Goal: Browse casually

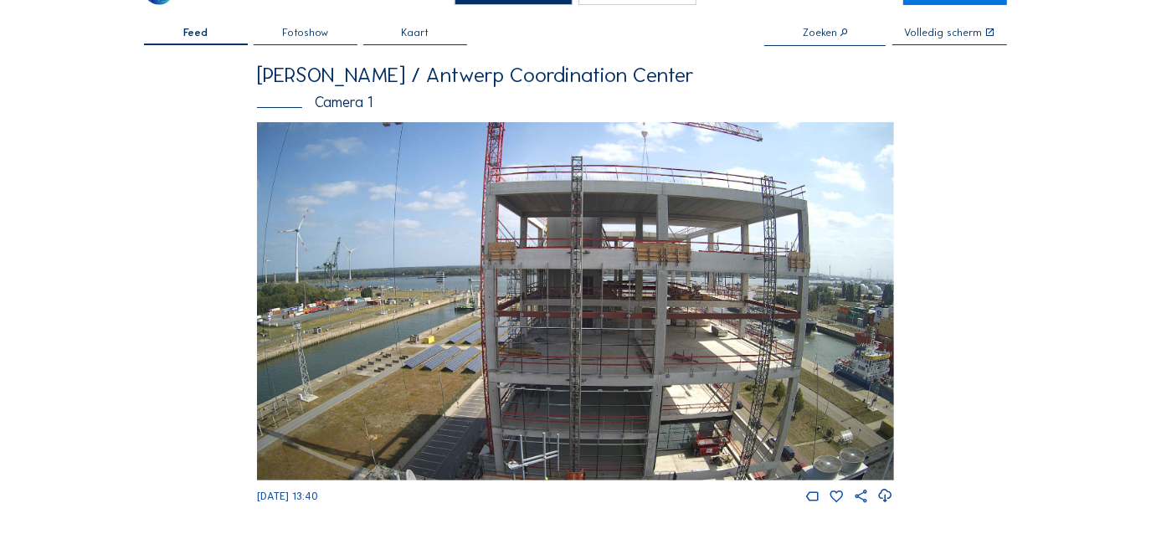
scroll to position [75, 0]
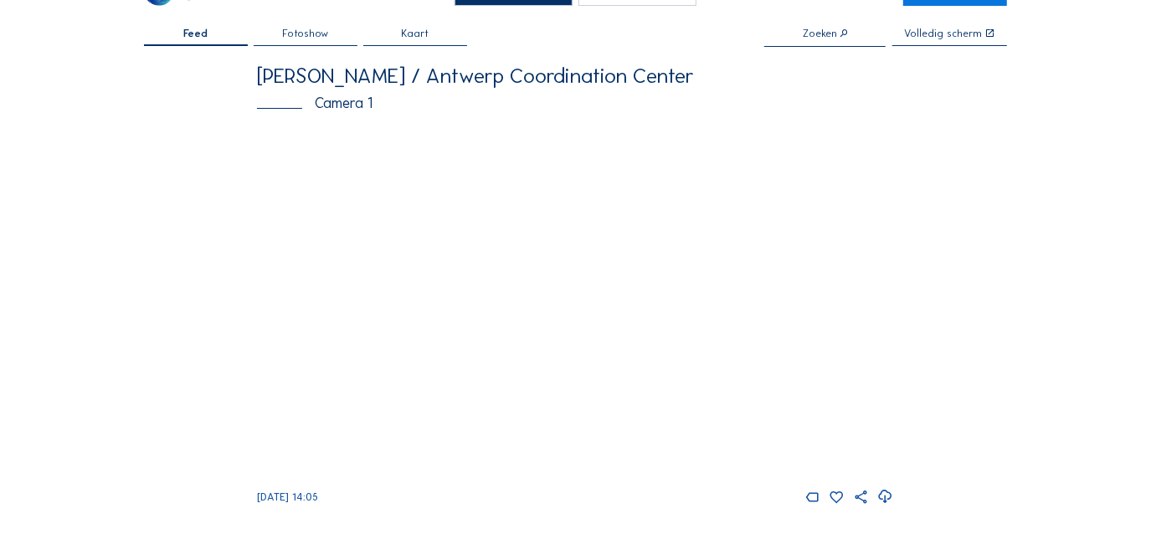
scroll to position [75, 0]
